Goal: Task Accomplishment & Management: Use online tool/utility

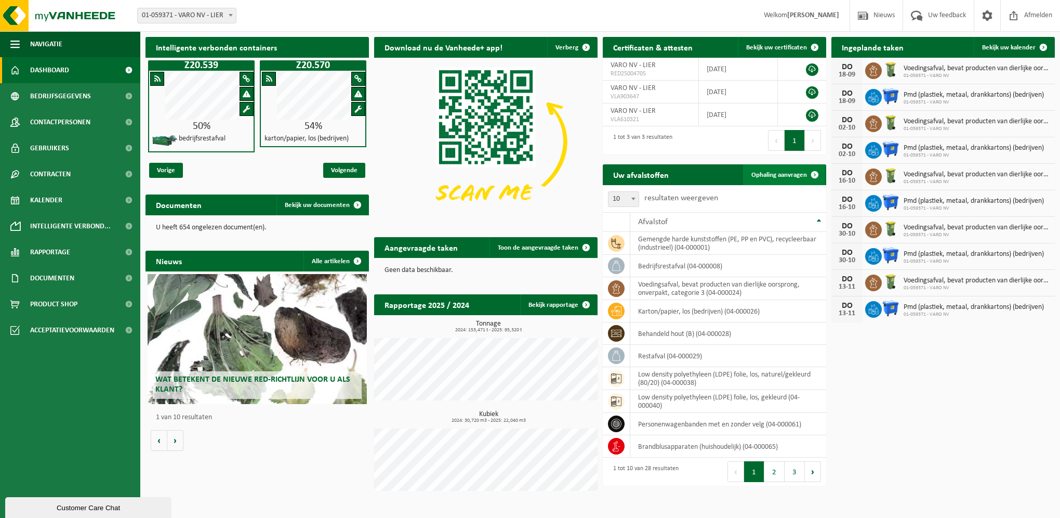
click at [792, 172] on span "Ophaling aanvragen" at bounding box center [780, 175] width 56 height 7
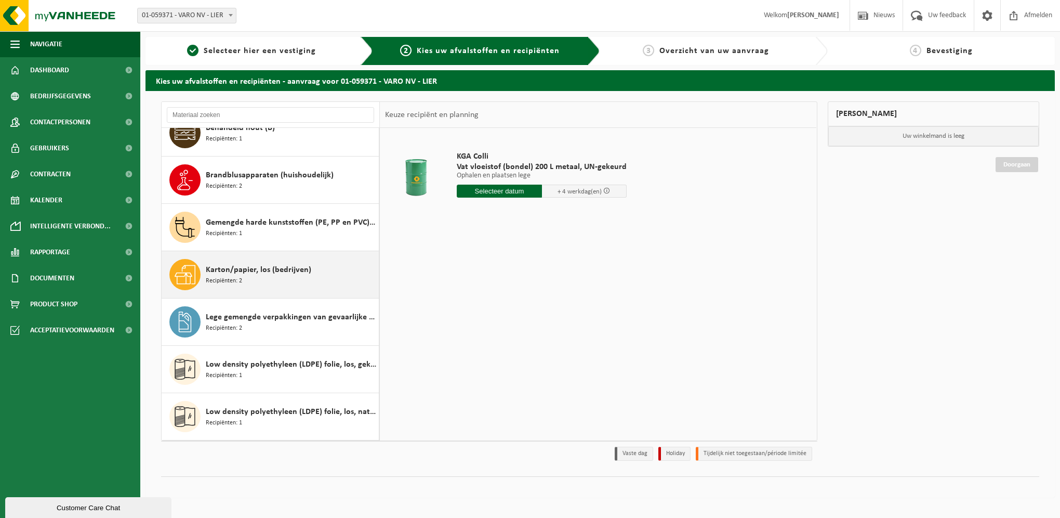
click at [245, 268] on span "Karton/papier, los (bedrijven)" at bounding box center [259, 270] width 106 height 12
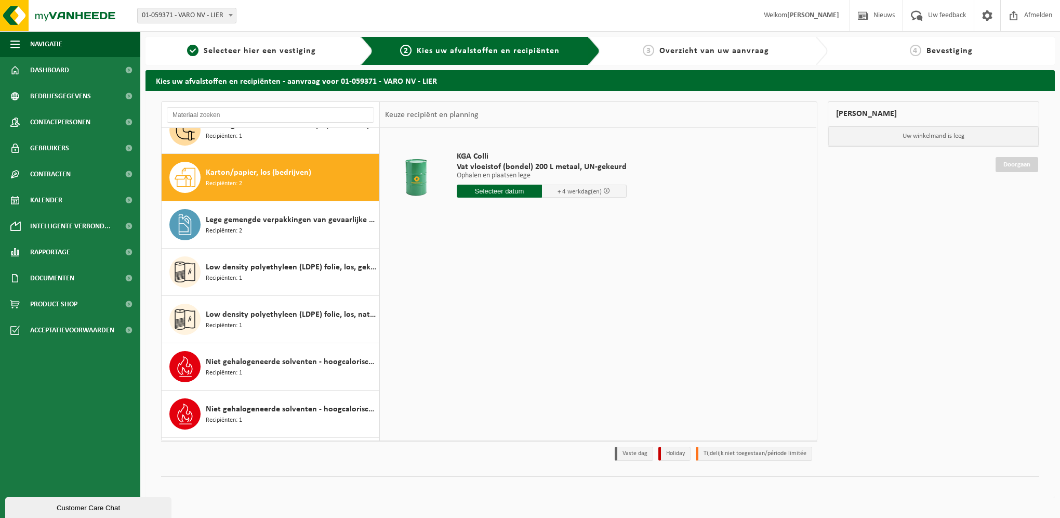
scroll to position [331, 0]
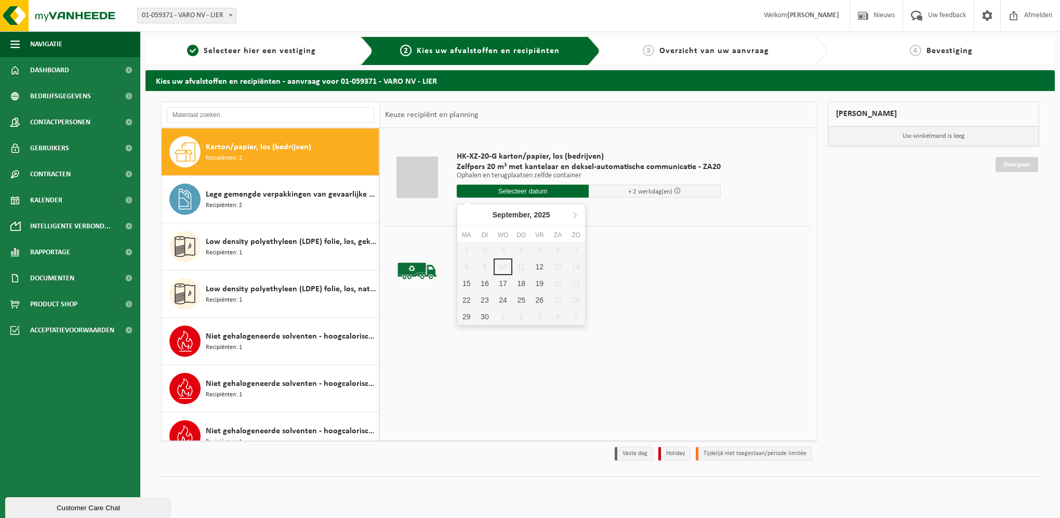
click at [545, 185] on input "text" at bounding box center [523, 191] width 132 height 13
click at [534, 268] on div "12" at bounding box center [540, 266] width 18 height 17
type input "Van 2025-09-12"
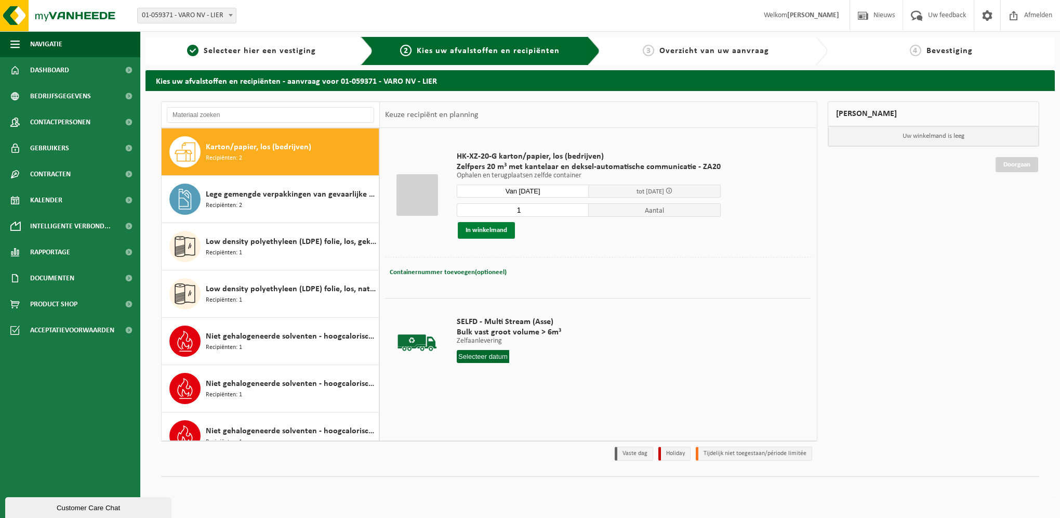
click at [497, 228] on button "In winkelmand" at bounding box center [486, 230] width 57 height 17
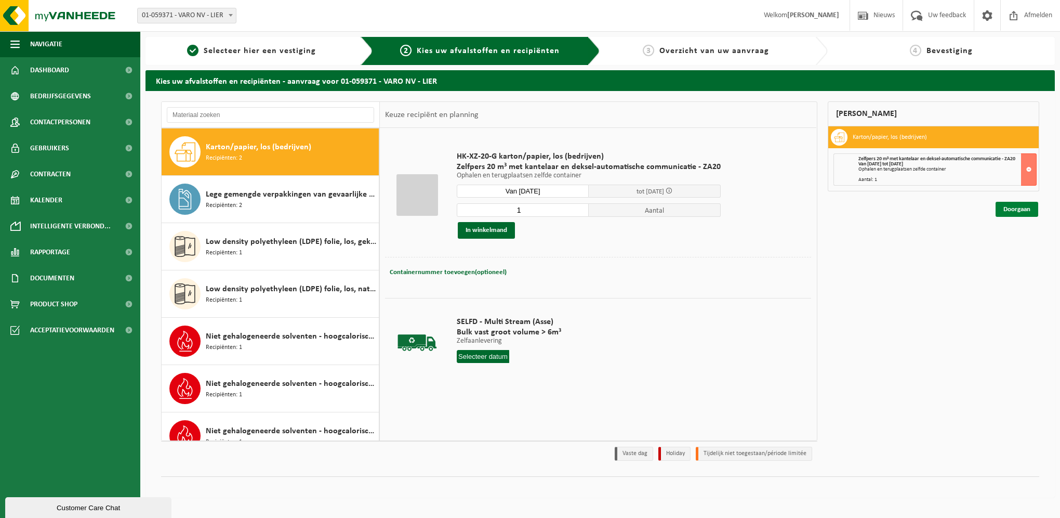
click at [1032, 212] on link "Doorgaan" at bounding box center [1017, 209] width 43 height 15
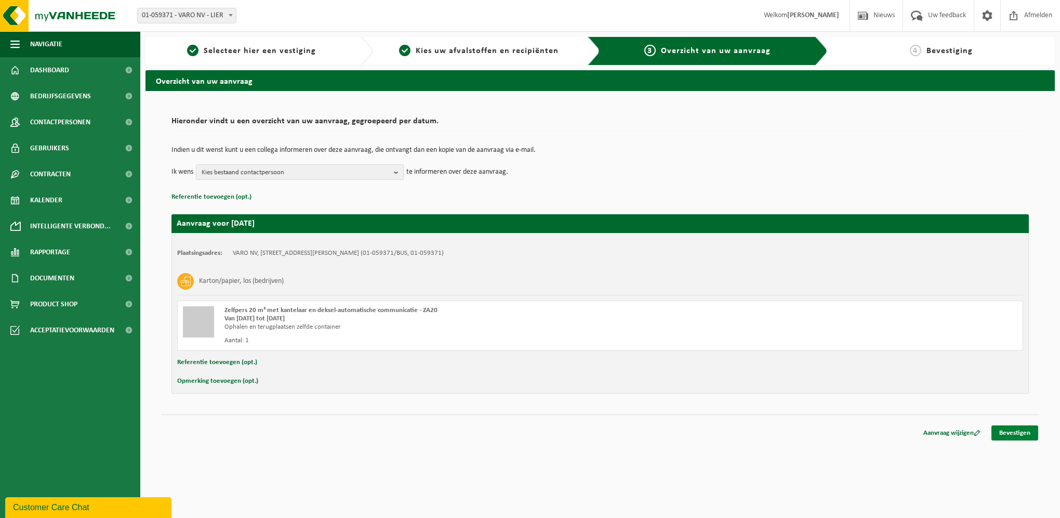
click at [1023, 429] on link "Bevestigen" at bounding box center [1015, 432] width 47 height 15
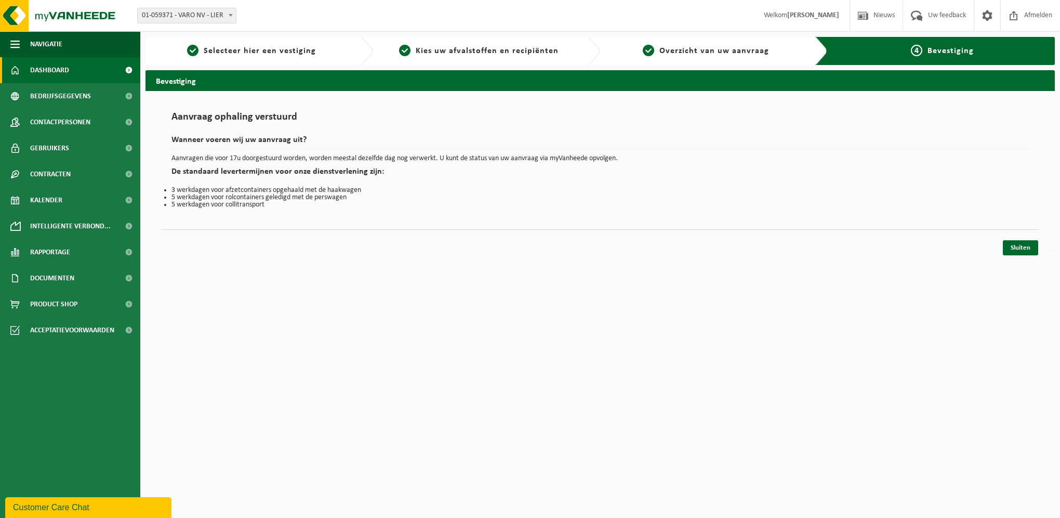
click at [107, 71] on link "Dashboard" at bounding box center [70, 70] width 140 height 26
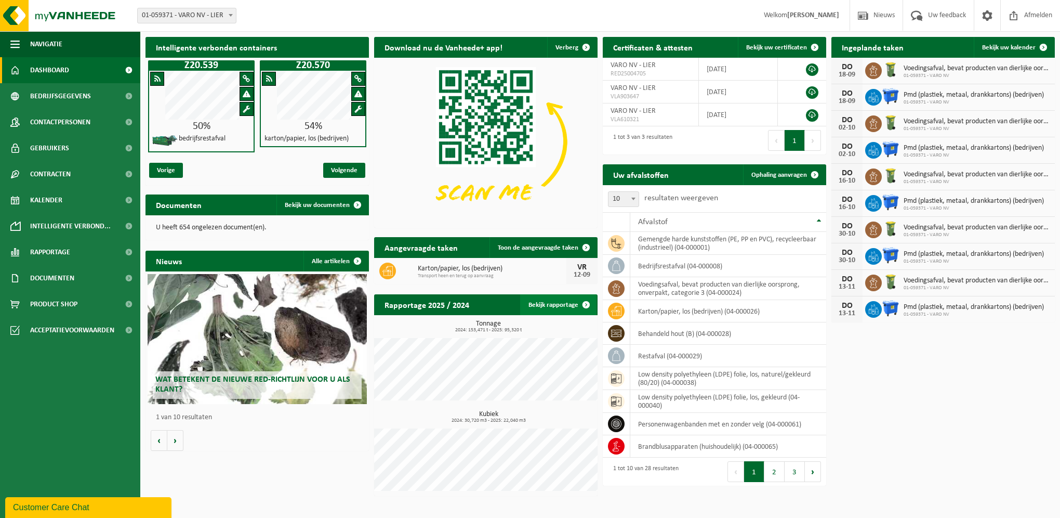
click at [559, 311] on link "Bekijk rapportage" at bounding box center [558, 304] width 76 height 21
